Goal: Task Accomplishment & Management: Use online tool/utility

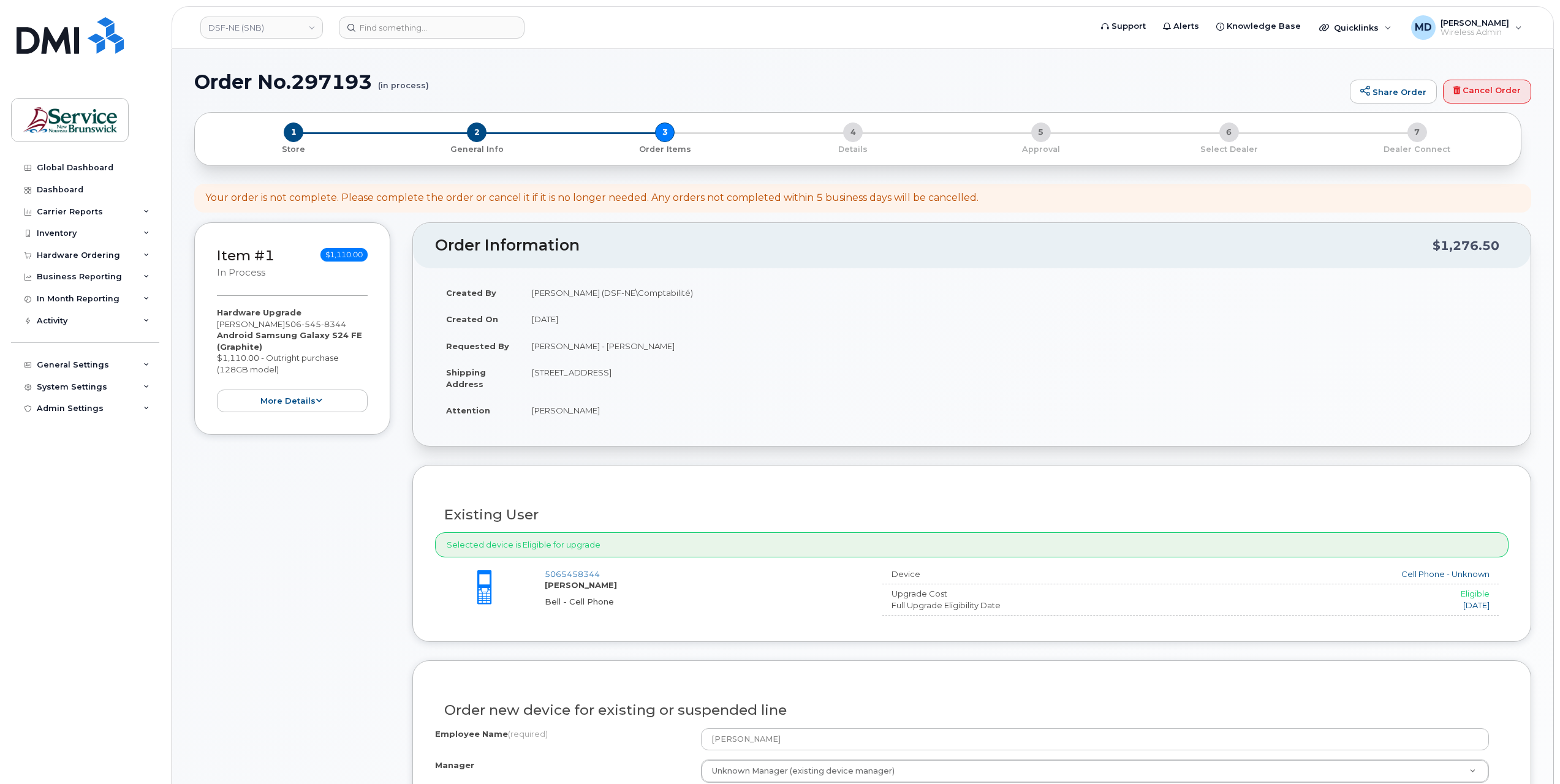
select select
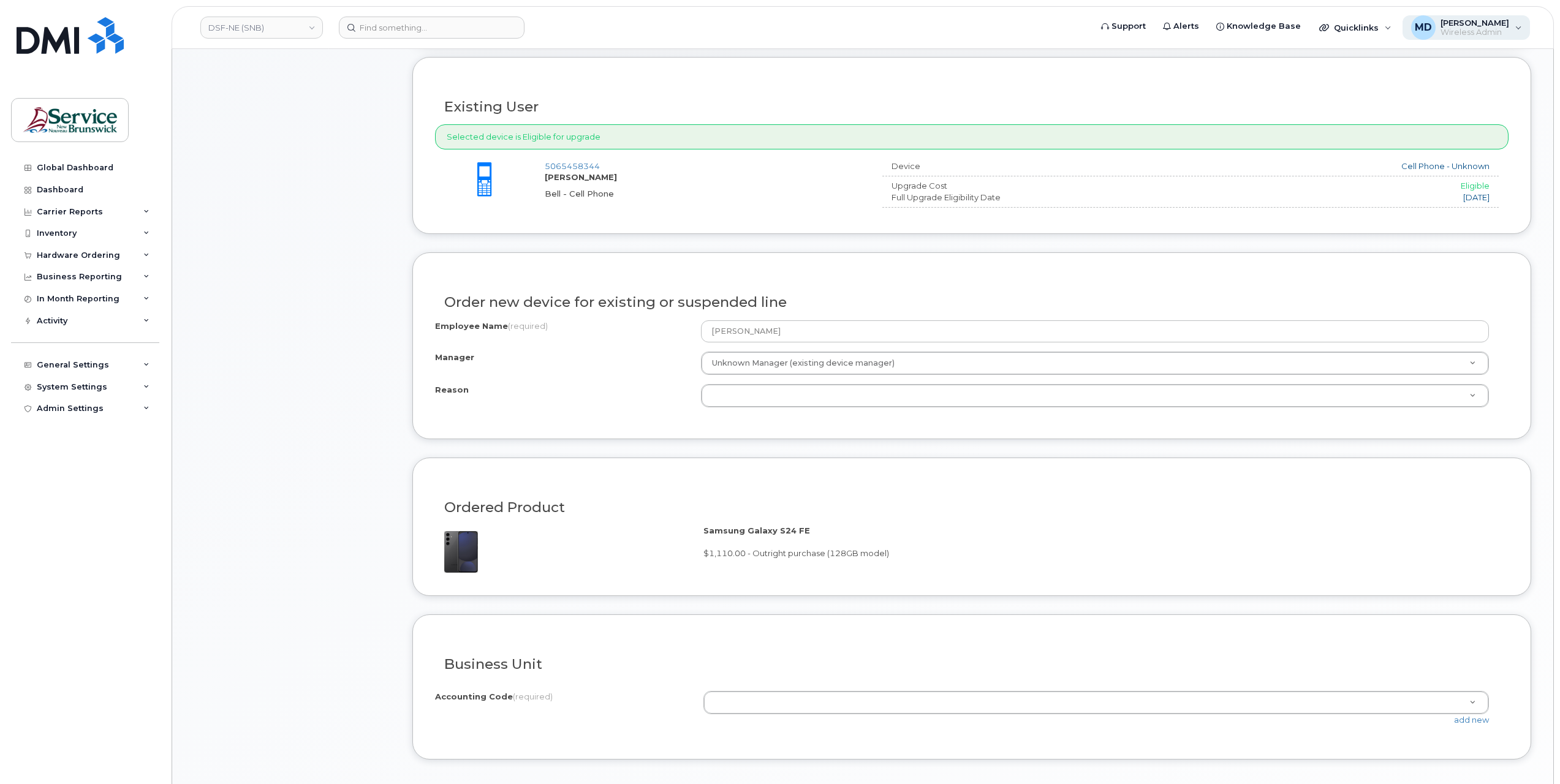
click at [1513, 27] on div "MD [PERSON_NAME] Wireless Admin" at bounding box center [1466, 27] width 128 height 25
click at [1393, 126] on div "Sign out" at bounding box center [1440, 128] width 176 height 23
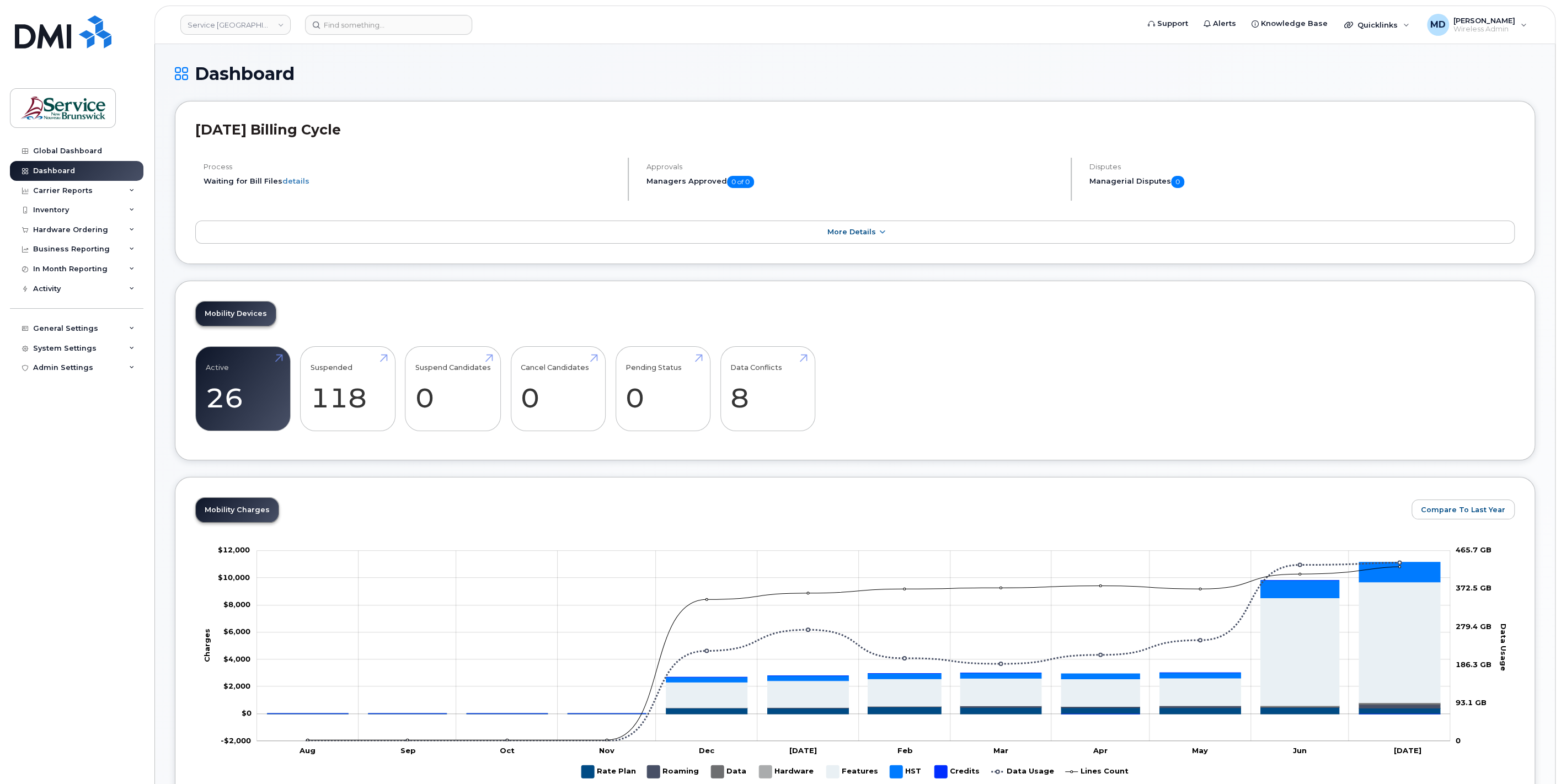
scroll to position [204, 0]
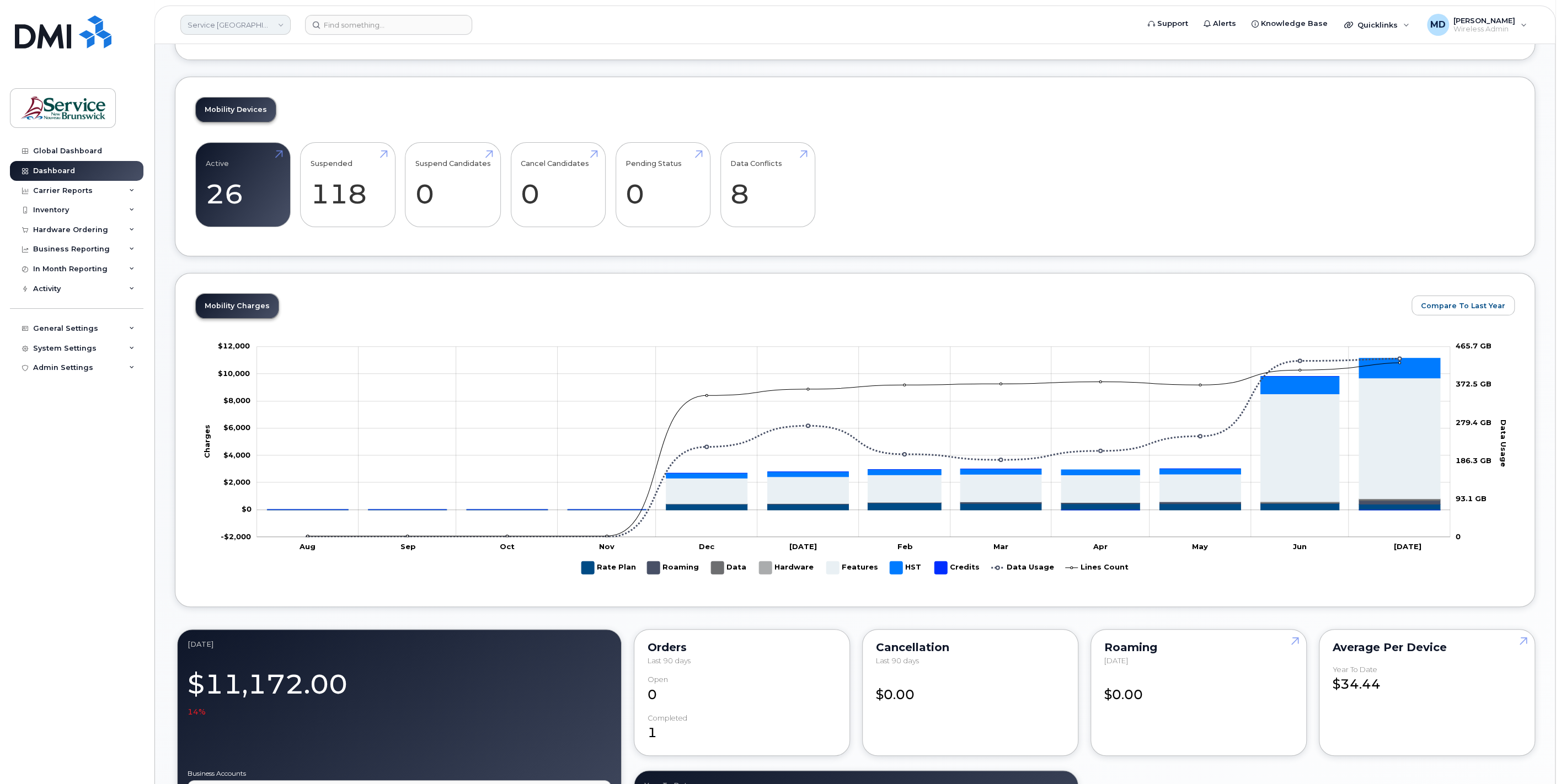
click at [256, 26] on link "Service New Brunswick (SNB)" at bounding box center [235, 25] width 110 height 20
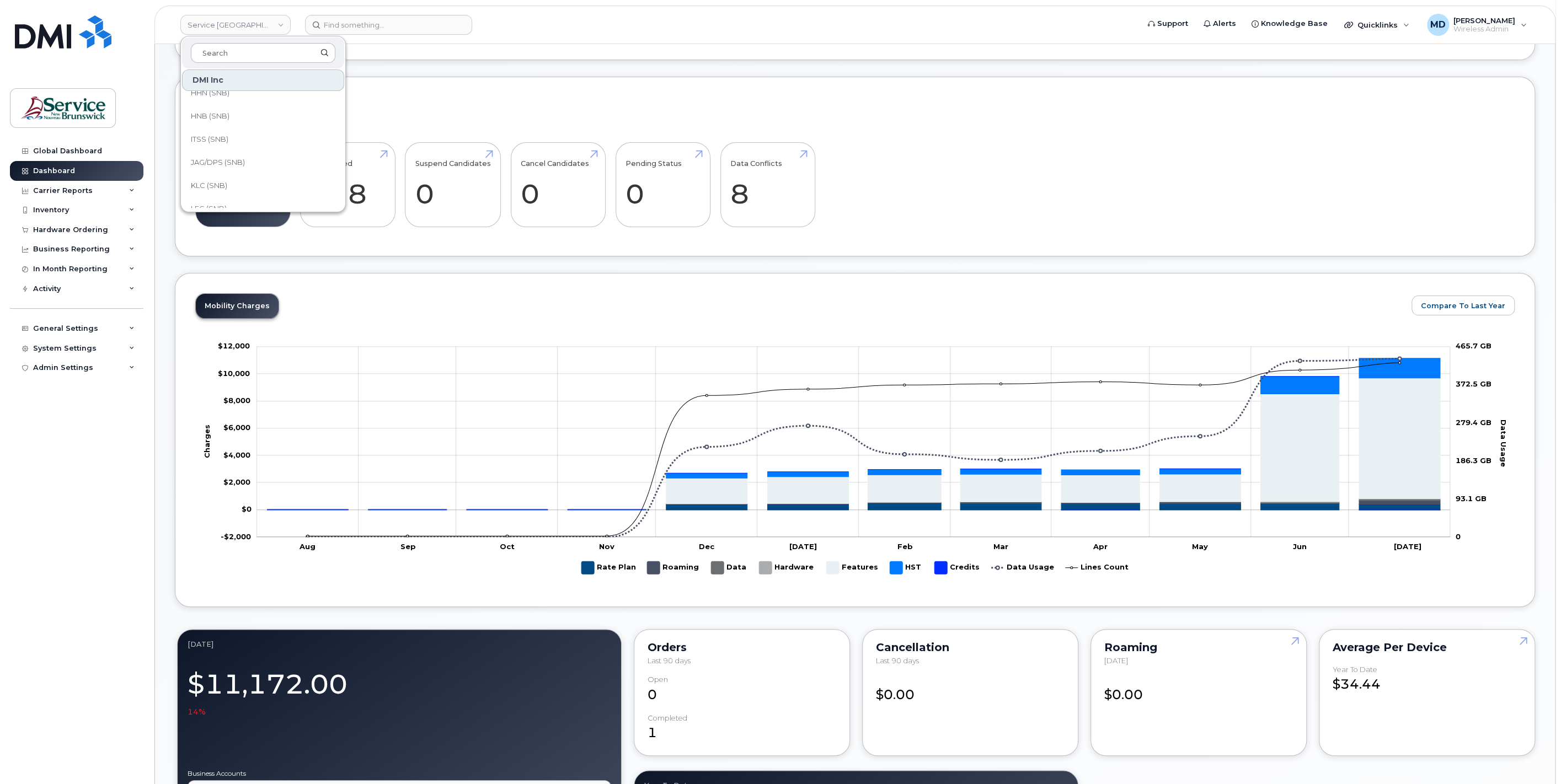
scroll to position [294, 0]
click at [246, 108] on link "HHN (SNB)" at bounding box center [262, 110] width 162 height 22
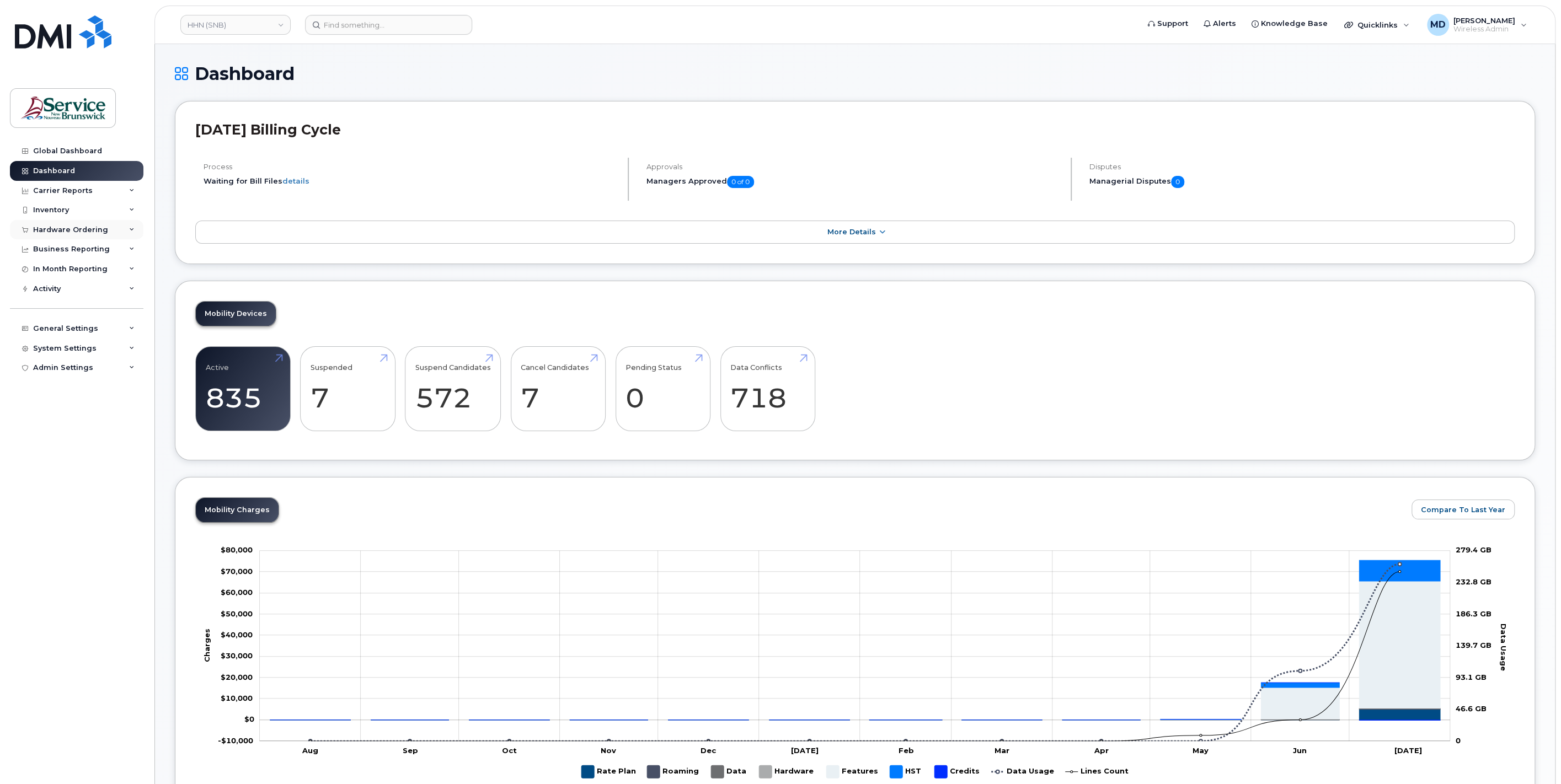
click at [82, 228] on div "Hardware Ordering" at bounding box center [70, 230] width 75 height 9
click at [59, 267] on div "Orders" at bounding box center [51, 271] width 27 height 10
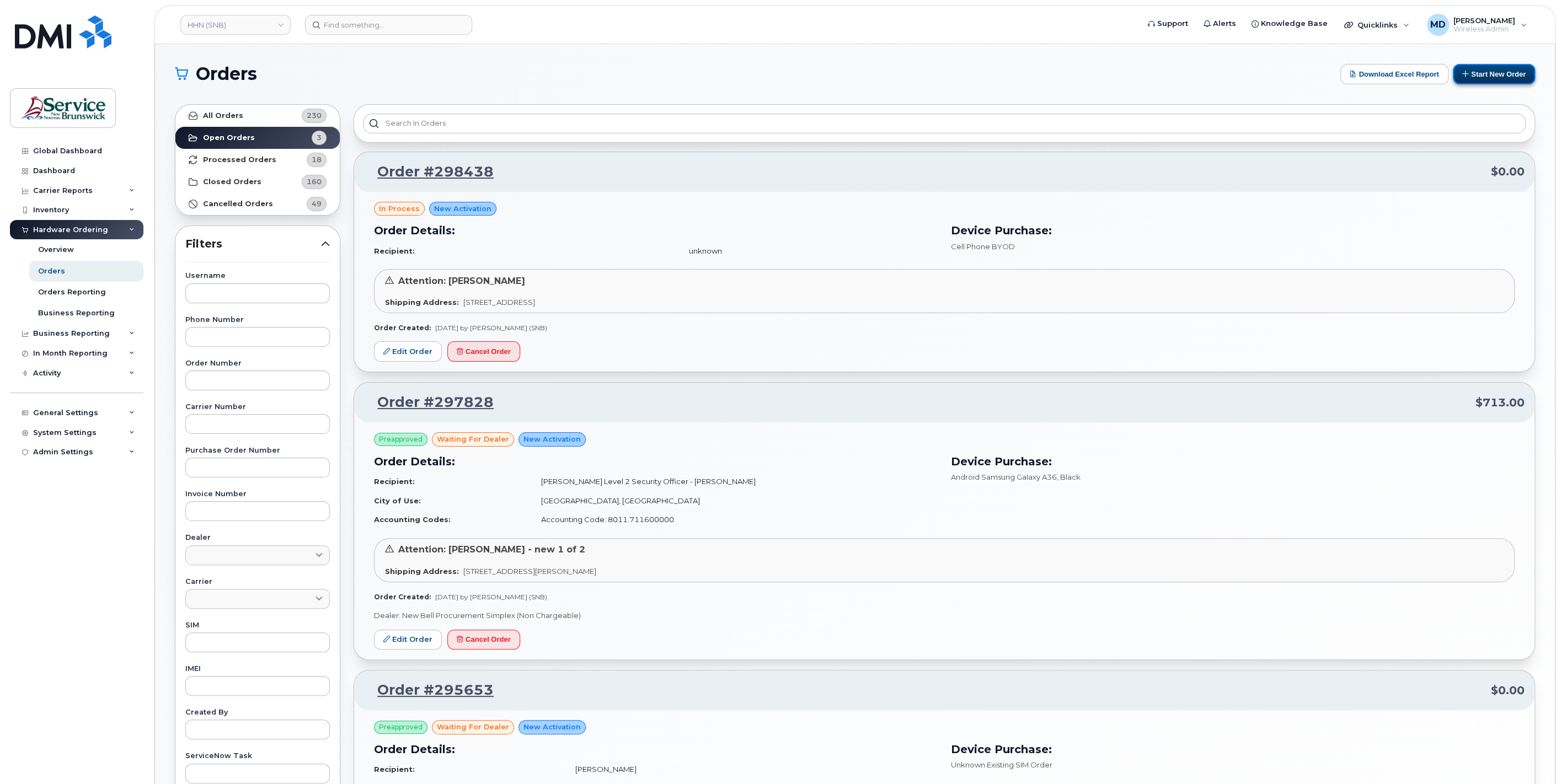
click at [1480, 75] on button "Start New Order" at bounding box center [1494, 74] width 82 height 21
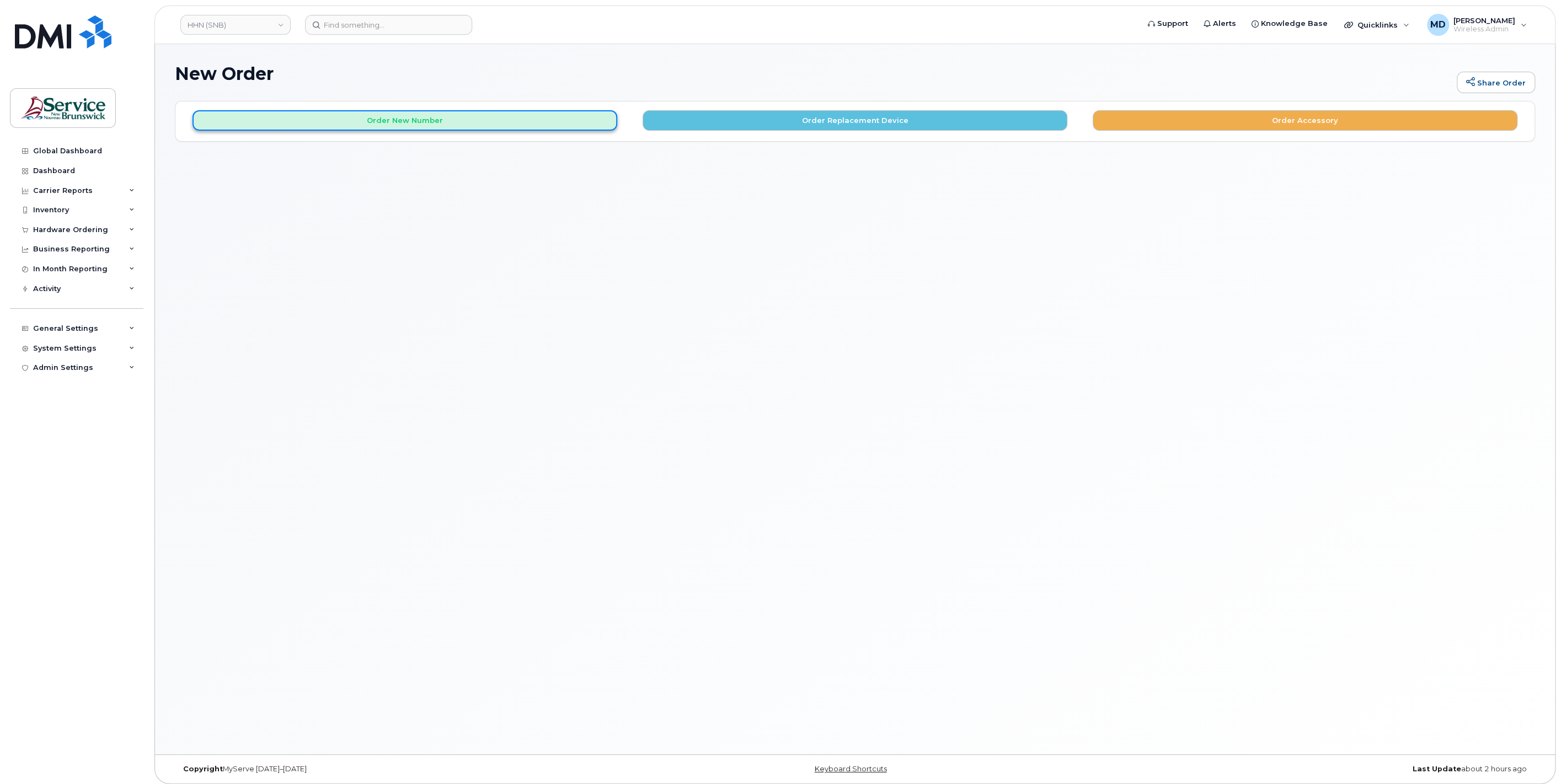
click at [500, 118] on button "Order New Number" at bounding box center [404, 120] width 425 height 21
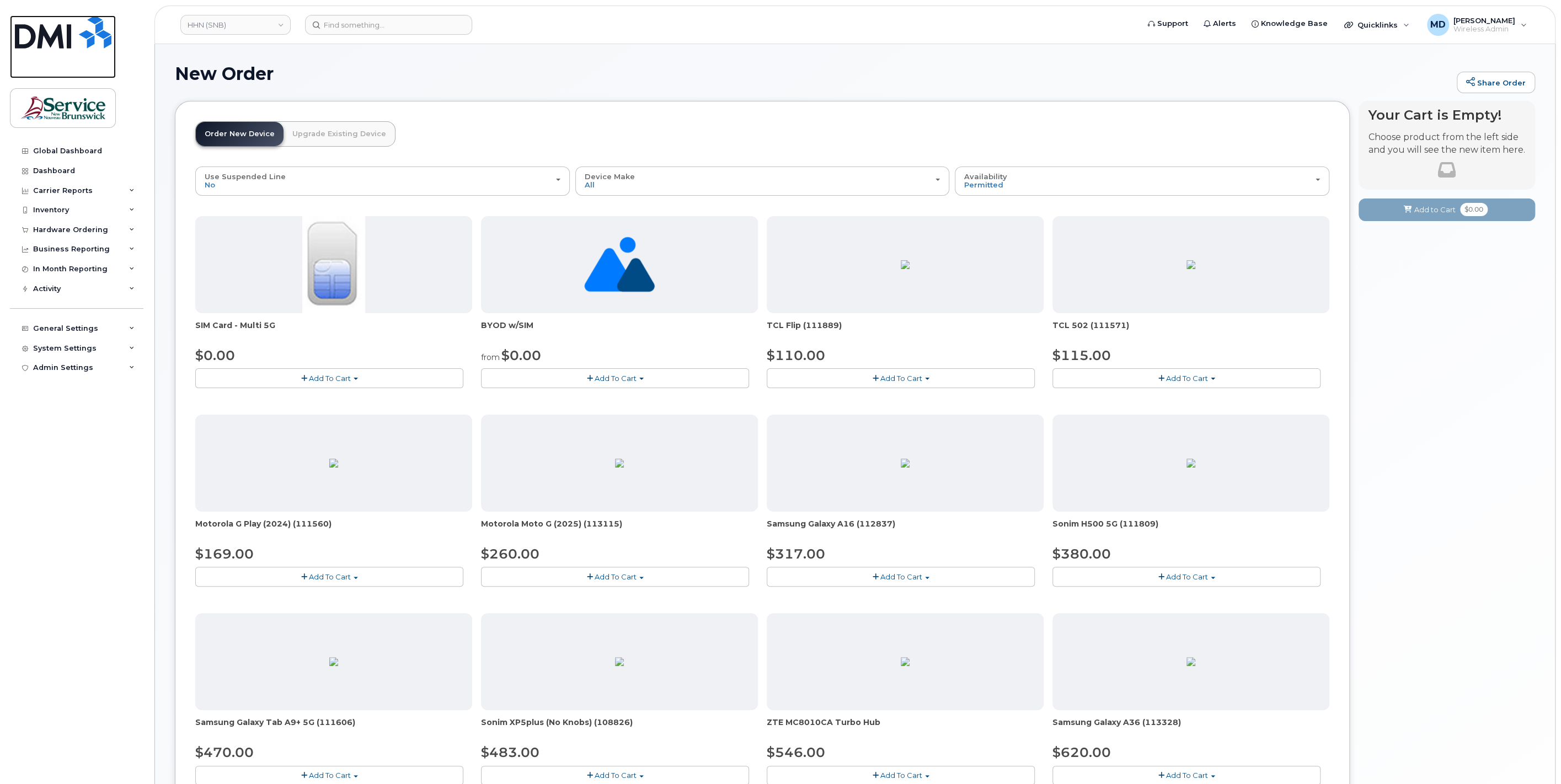
click at [85, 37] on img at bounding box center [62, 32] width 96 height 33
